Goal: Task Accomplishment & Management: Complete application form

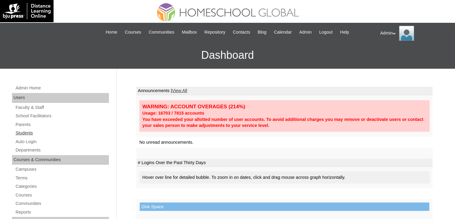
click at [27, 134] on link "Students" at bounding box center [62, 132] width 94 height 7
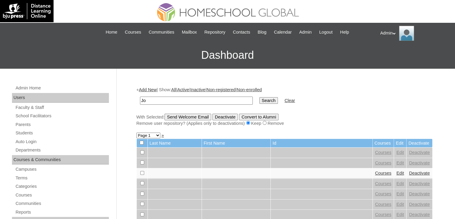
type input "J"
type input "Mandon"
click at [260, 97] on input "Search" at bounding box center [269, 100] width 19 height 7
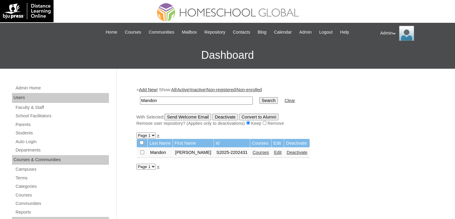
click at [253, 152] on link "Courses" at bounding box center [261, 152] width 16 height 5
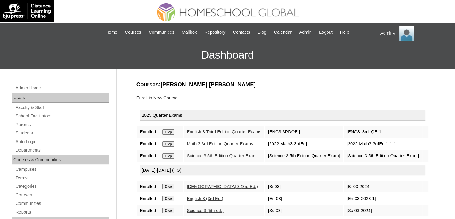
click at [163, 96] on link "Enroll in New Course" at bounding box center [157, 97] width 41 height 5
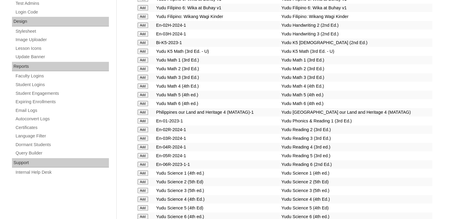
scroll to position [902, 0]
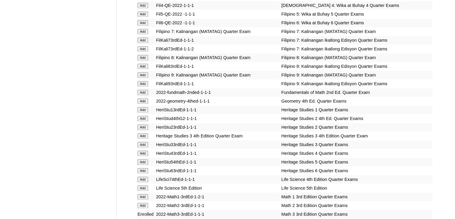
click at [143, 134] on input "Add" at bounding box center [143, 135] width 10 height 5
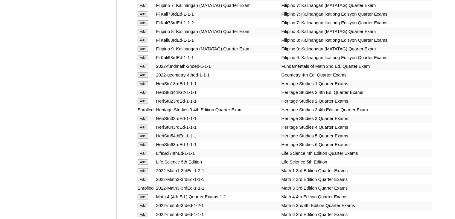
scroll to position [2083, 0]
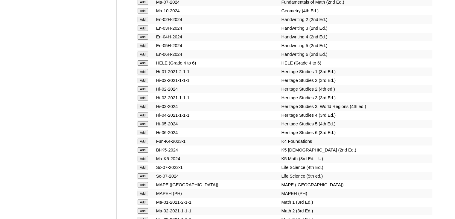
click at [144, 109] on input "Add" at bounding box center [143, 106] width 10 height 5
